Goal: Task Accomplishment & Management: Use online tool/utility

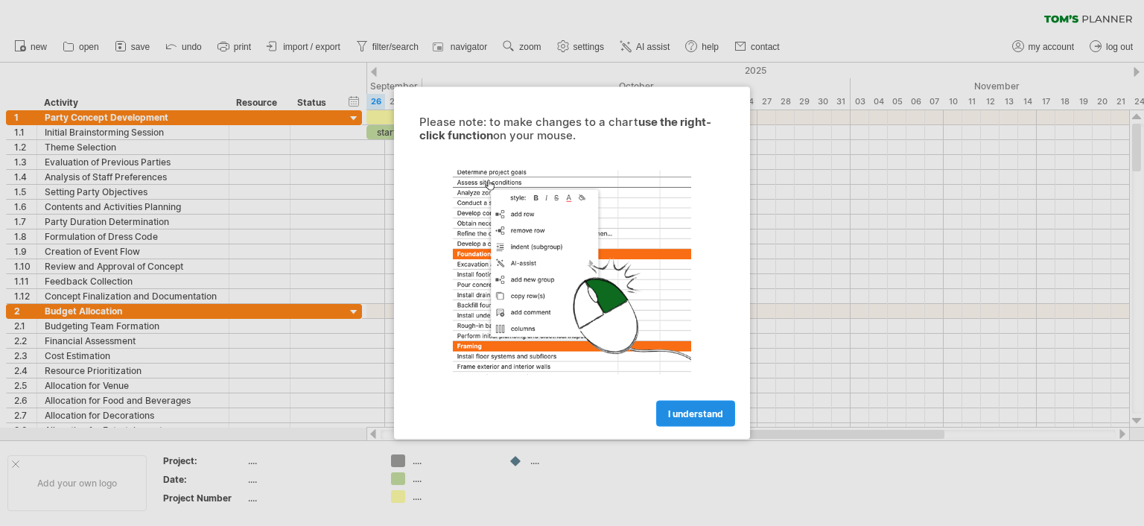
click at [707, 413] on span "I understand" at bounding box center [695, 413] width 55 height 11
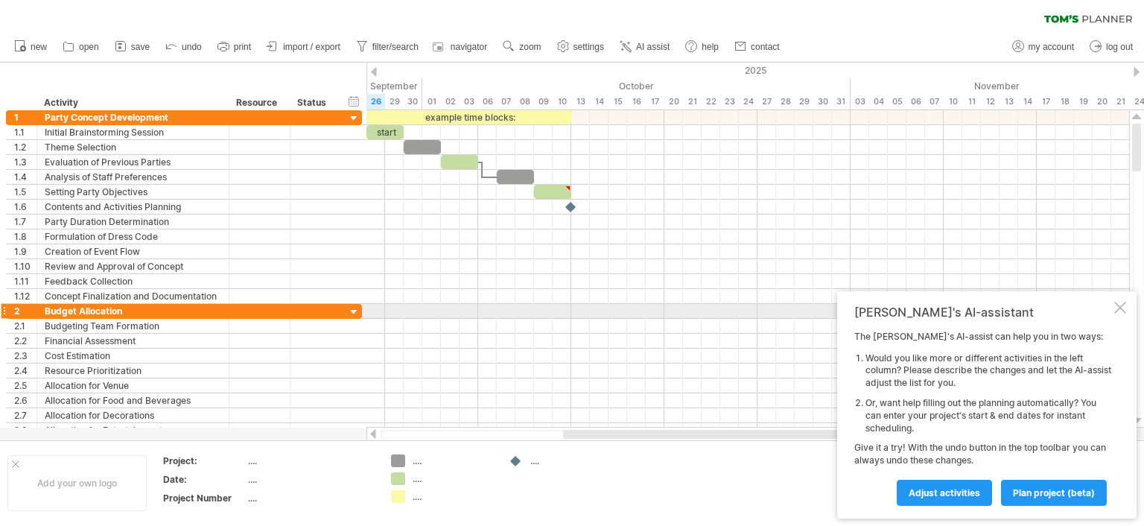
click at [1128, 307] on div "[PERSON_NAME]'s AI-assistant The [PERSON_NAME]'s AI-assist can help you in two …" at bounding box center [986, 404] width 299 height 227
drag, startPoint x: 1131, startPoint y: 308, endPoint x: 1119, endPoint y: 308, distance: 11.9
click at [1120, 307] on div "[PERSON_NAME]'s AI-assistant The [PERSON_NAME]'s AI-assist can help you in two …" at bounding box center [986, 404] width 299 height 227
drag, startPoint x: 997, startPoint y: 387, endPoint x: 773, endPoint y: 522, distance: 261.4
click at [773, 522] on div "Trying to reach [DOMAIN_NAME] Connected again... 0% clear filter new 1" at bounding box center [572, 263] width 1144 height 526
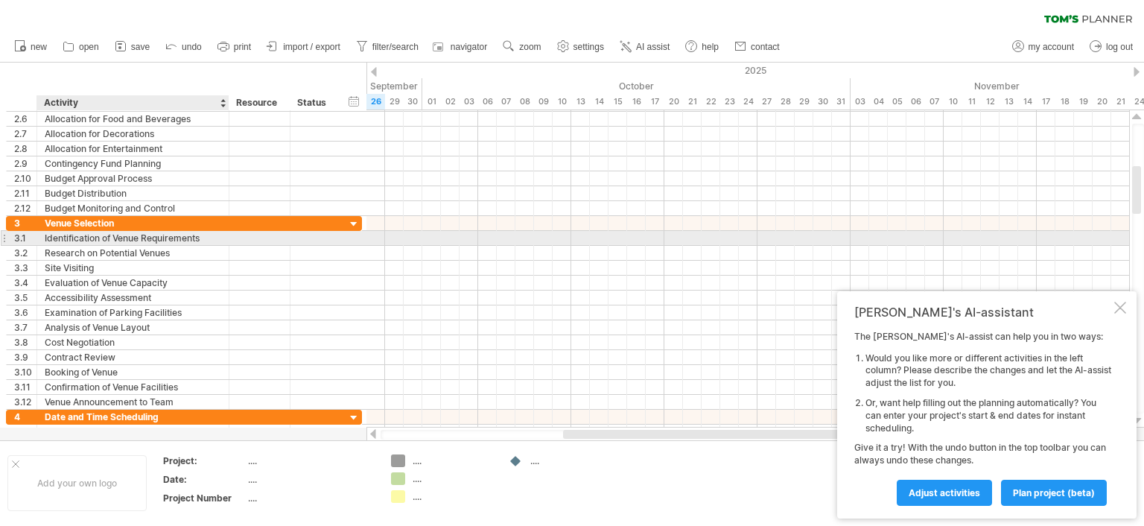
click at [115, 232] on div "Identification of Venue Requirements" at bounding box center [133, 238] width 177 height 14
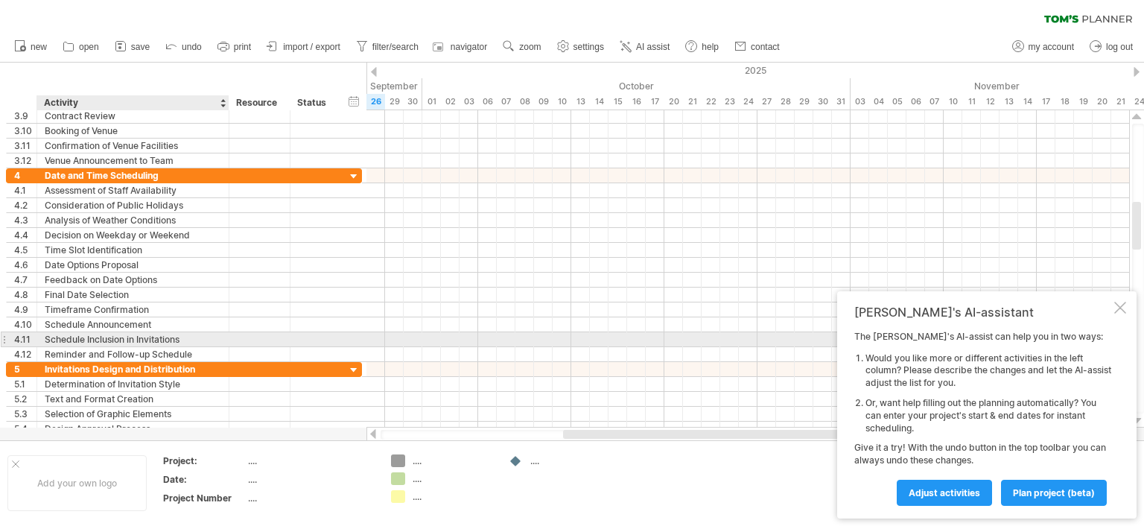
click at [1122, 305] on div at bounding box center [1120, 308] width 12 height 12
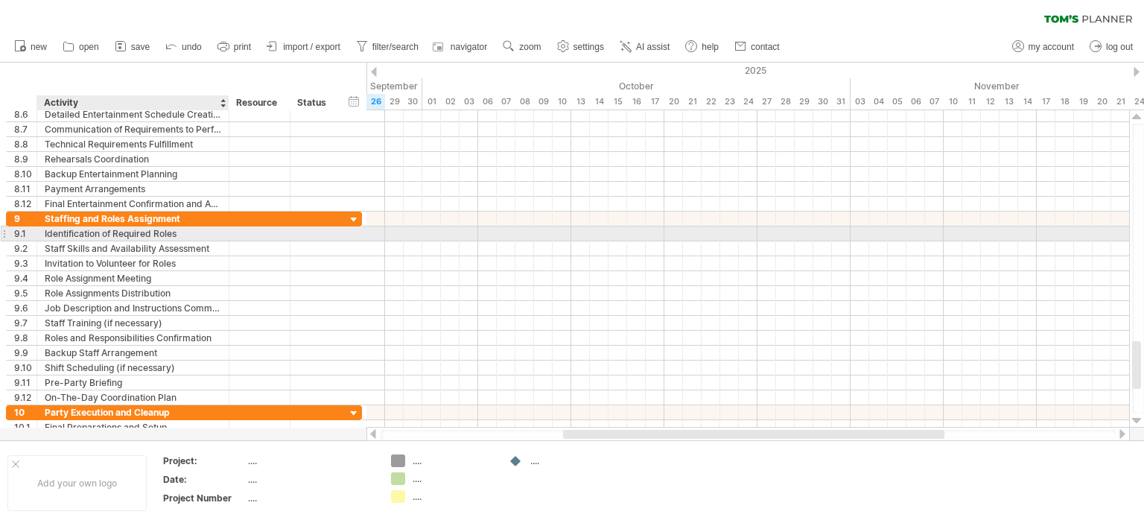
click at [134, 237] on div "Identification of Required Roles" at bounding box center [133, 233] width 177 height 14
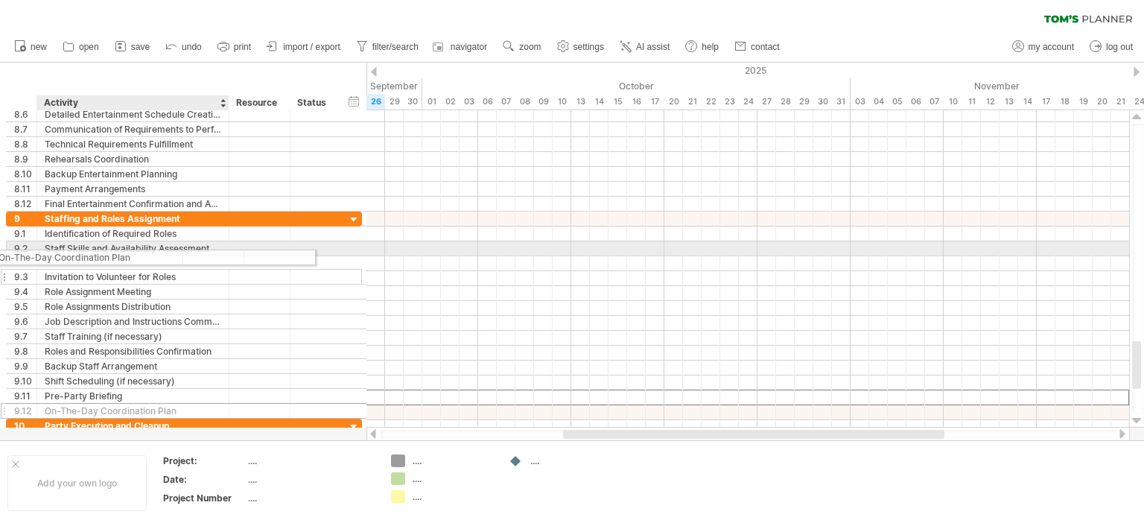
drag, startPoint x: 185, startPoint y: 393, endPoint x: 121, endPoint y: 255, distance: 152.3
click at [121, 255] on div "**********" at bounding box center [184, 315] width 356 height 207
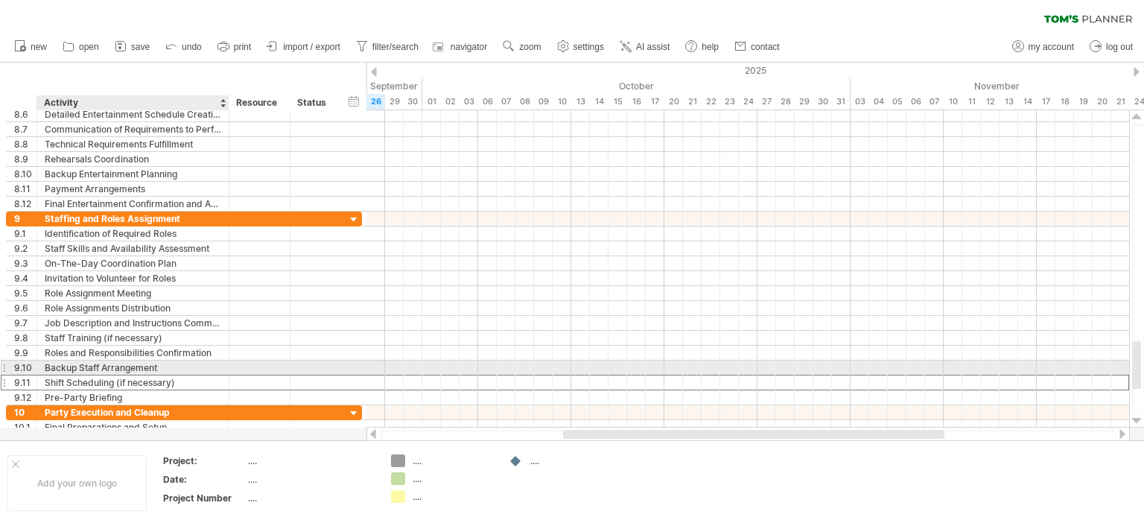
click at [126, 375] on div "Shift Scheduling (if necessary)" at bounding box center [133, 382] width 177 height 14
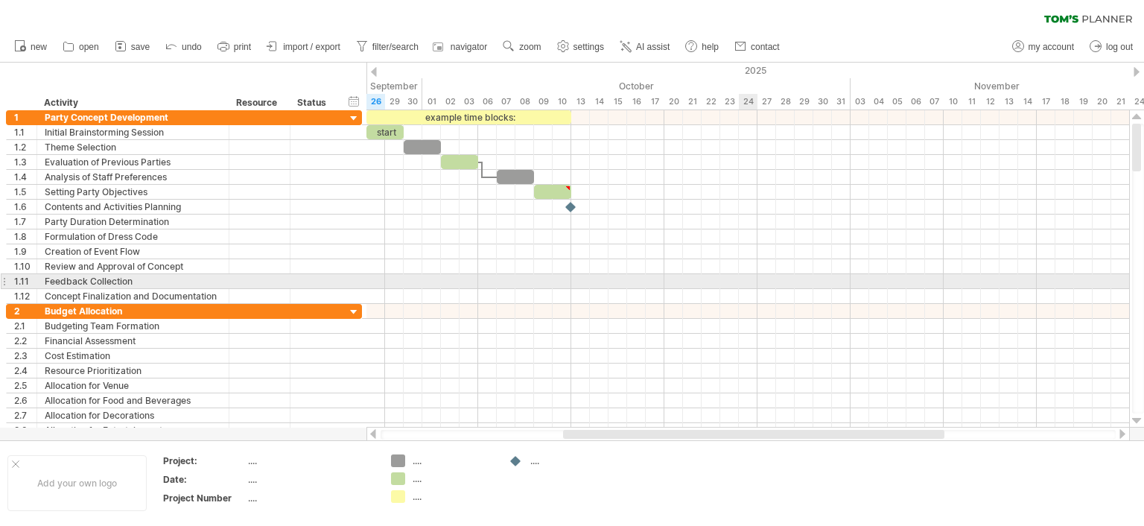
click at [744, 284] on div at bounding box center [747, 281] width 763 height 15
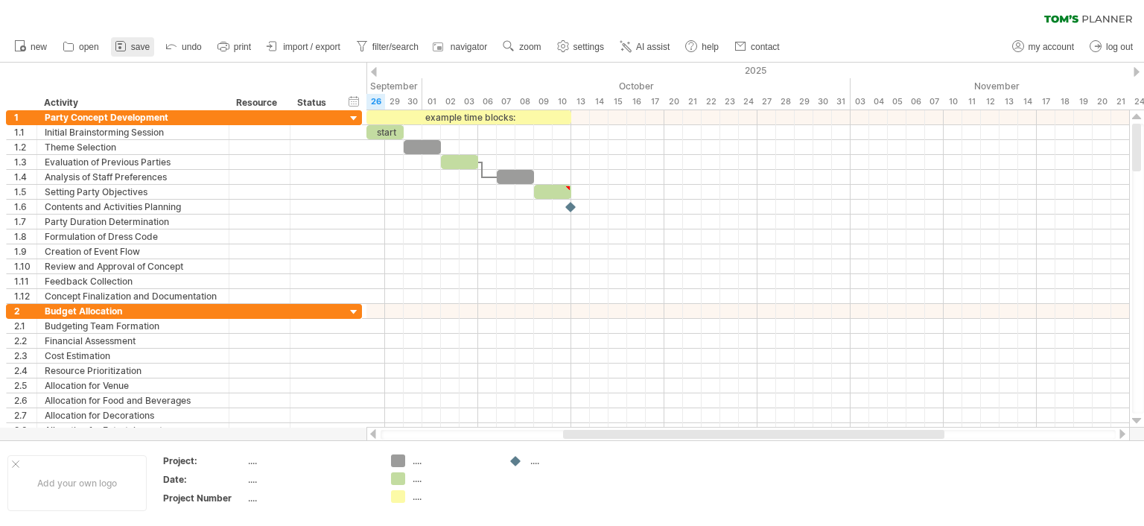
click at [148, 50] on span "save" at bounding box center [140, 47] width 19 height 10
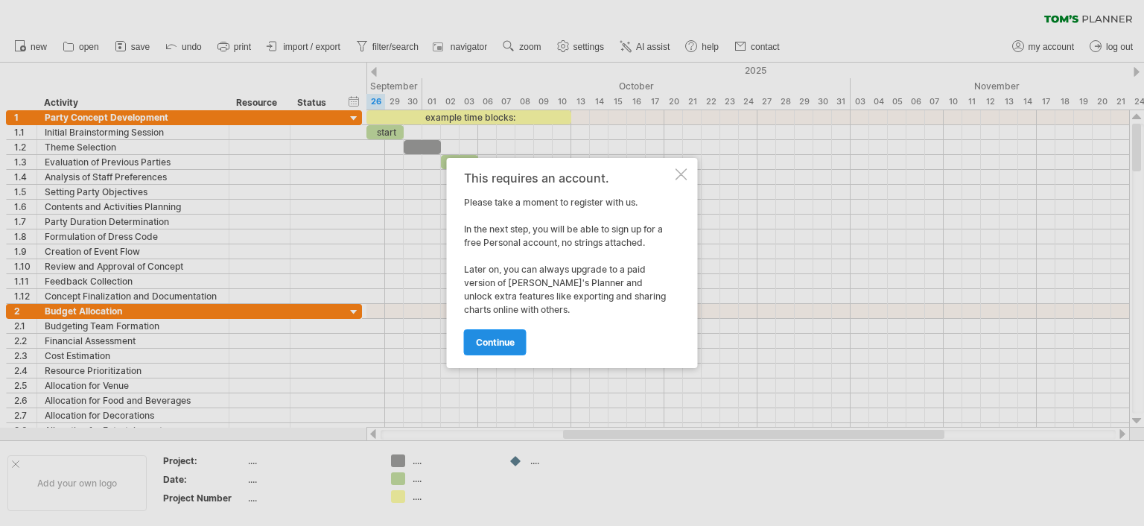
click at [493, 346] on span "continue" at bounding box center [495, 342] width 39 height 11
